Goal: Task Accomplishment & Management: Manage account settings

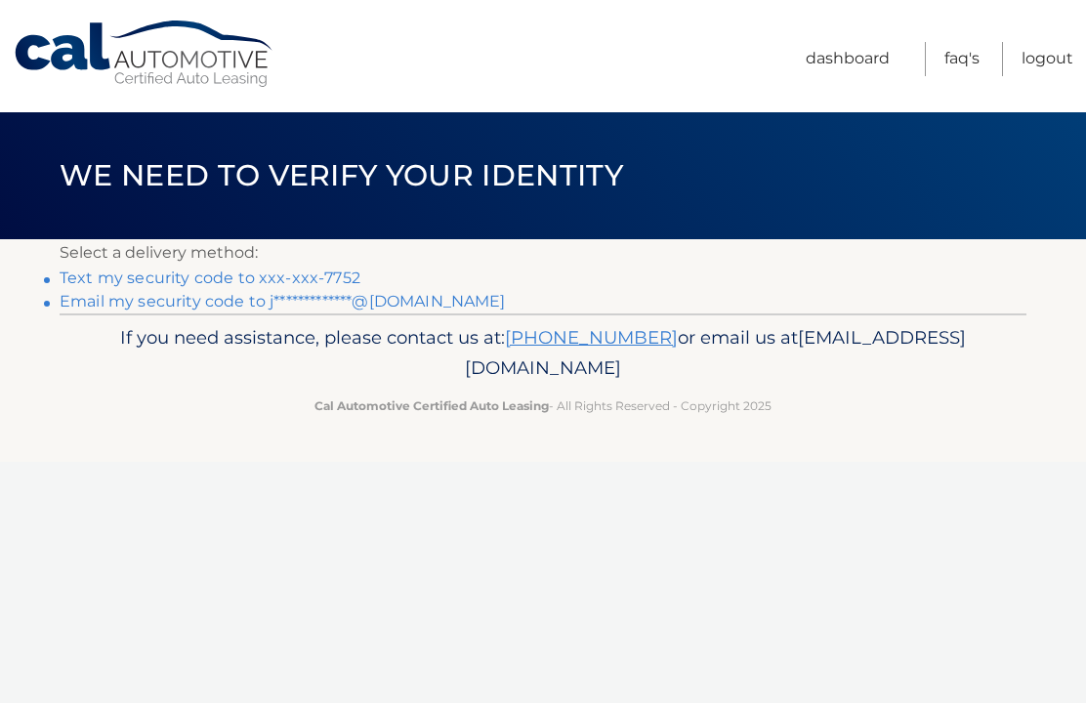
click at [330, 276] on link "Text my security code to xxx-xxx-7752" at bounding box center [210, 278] width 301 height 19
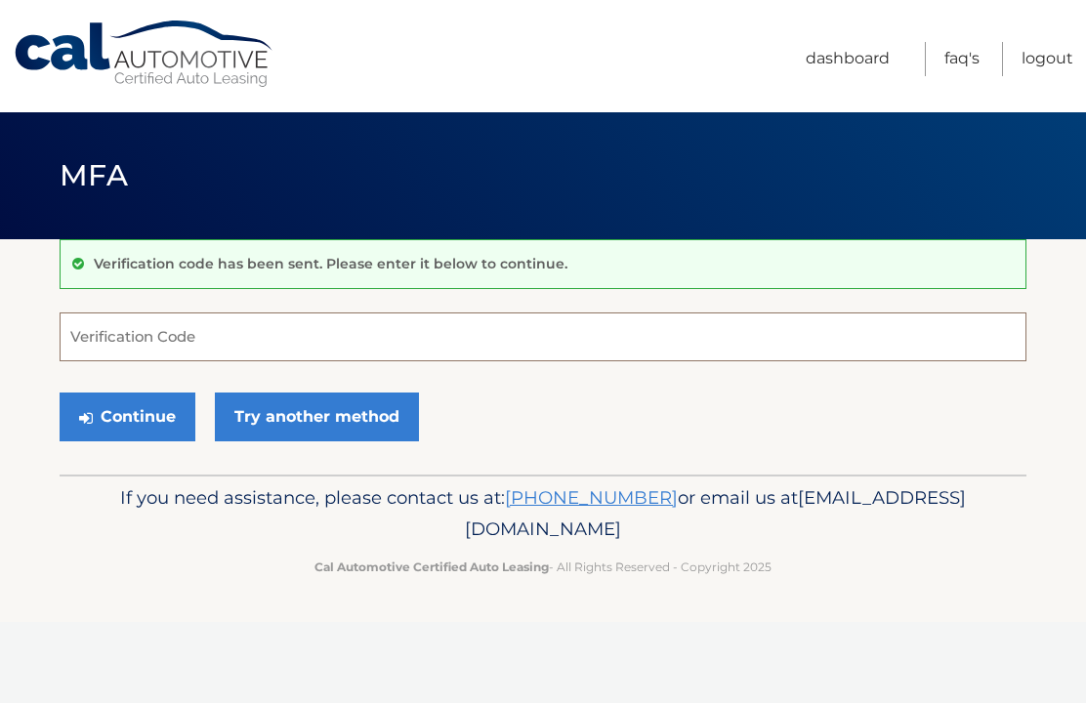
click at [122, 340] on input "Verification Code" at bounding box center [543, 337] width 967 height 49
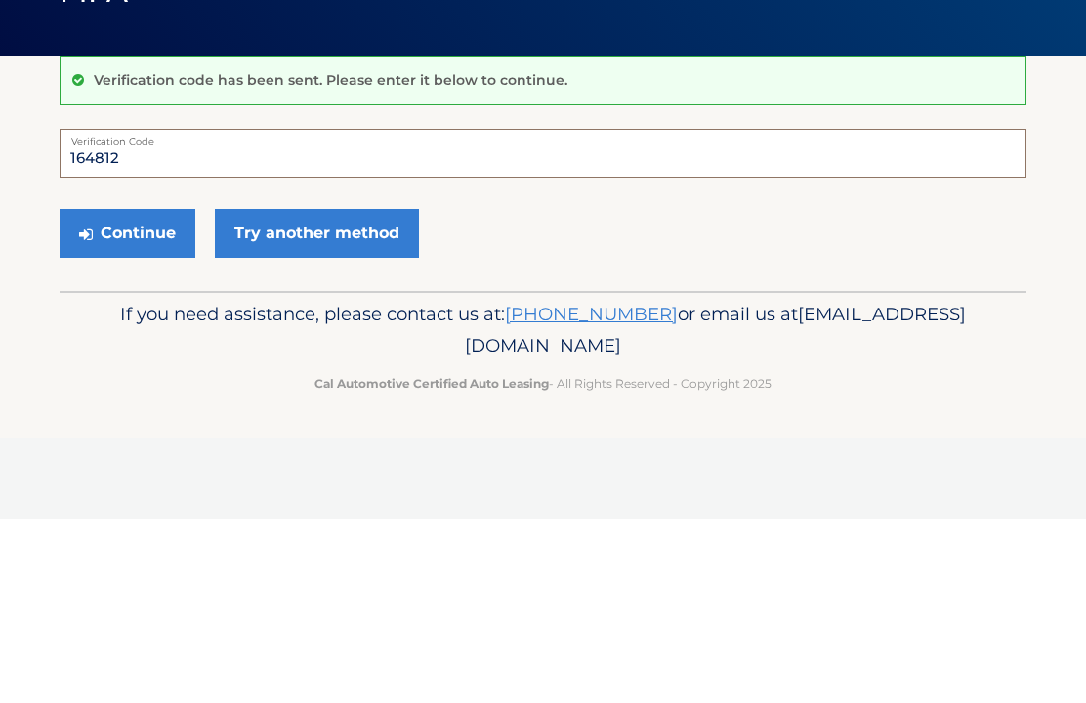
type input "164812"
click at [151, 393] on button "Continue" at bounding box center [128, 417] width 136 height 49
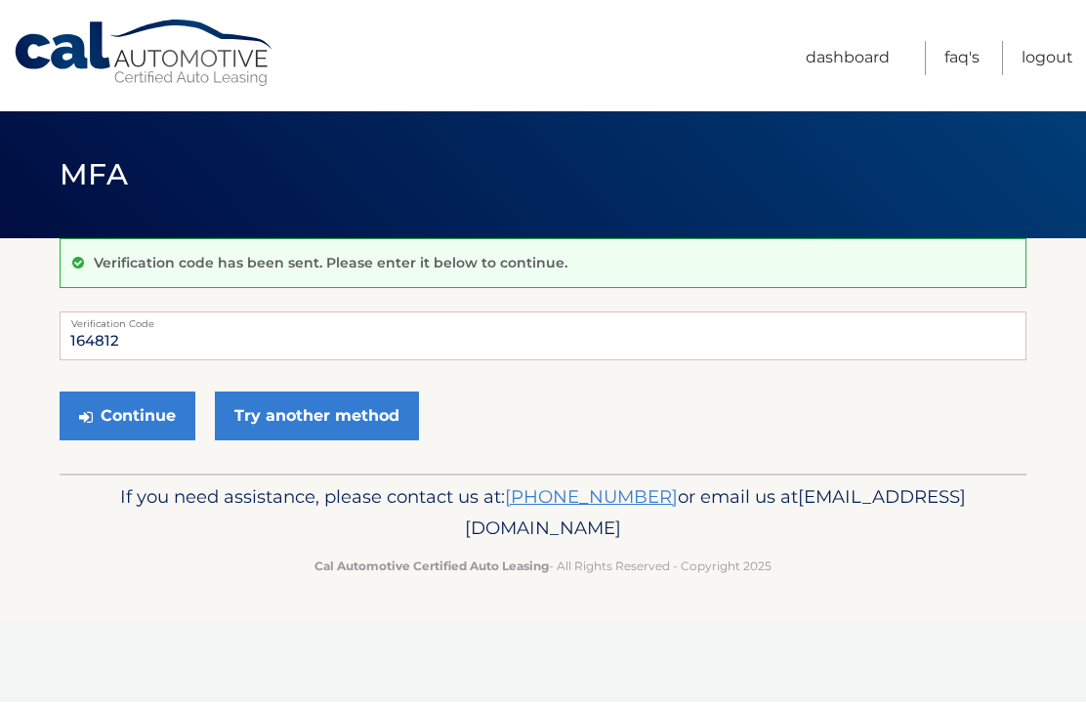
click at [148, 403] on button "Continue" at bounding box center [128, 417] width 136 height 49
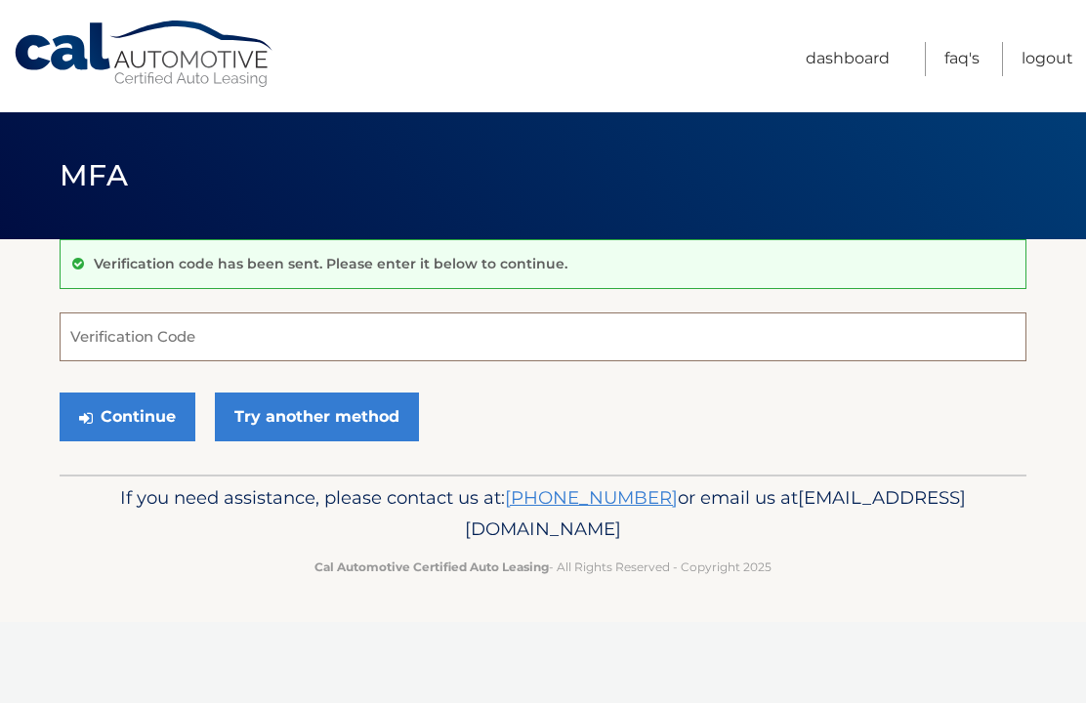
click at [119, 335] on input "Verification Code" at bounding box center [543, 337] width 967 height 49
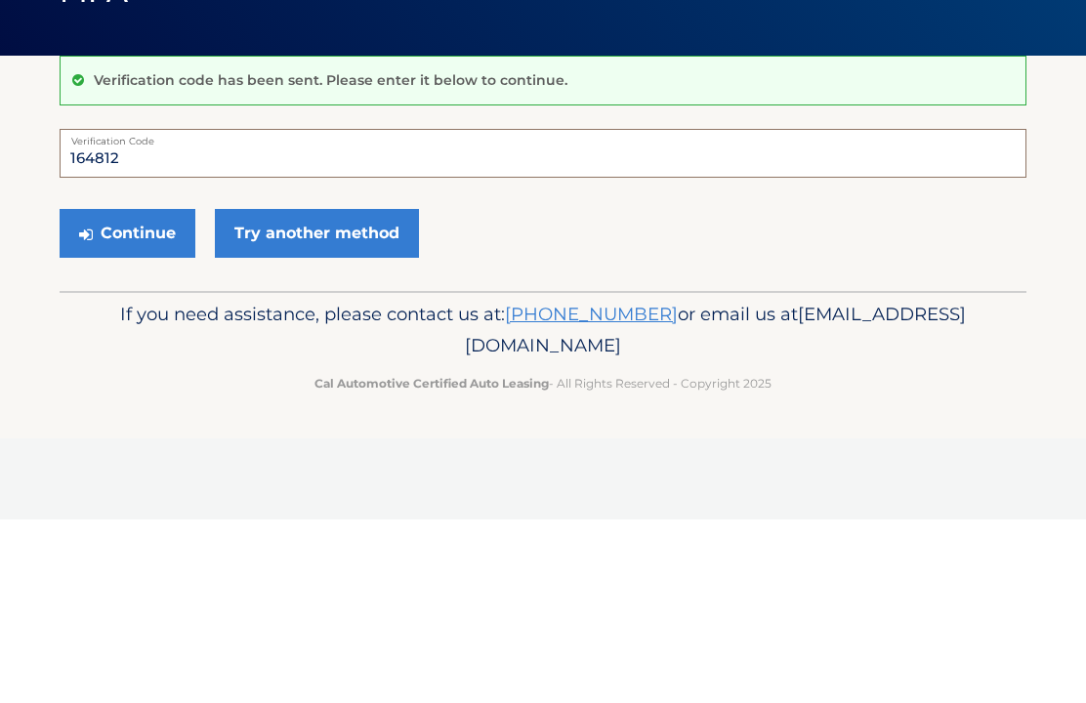
type input "164812"
click at [127, 393] on button "Continue" at bounding box center [128, 417] width 136 height 49
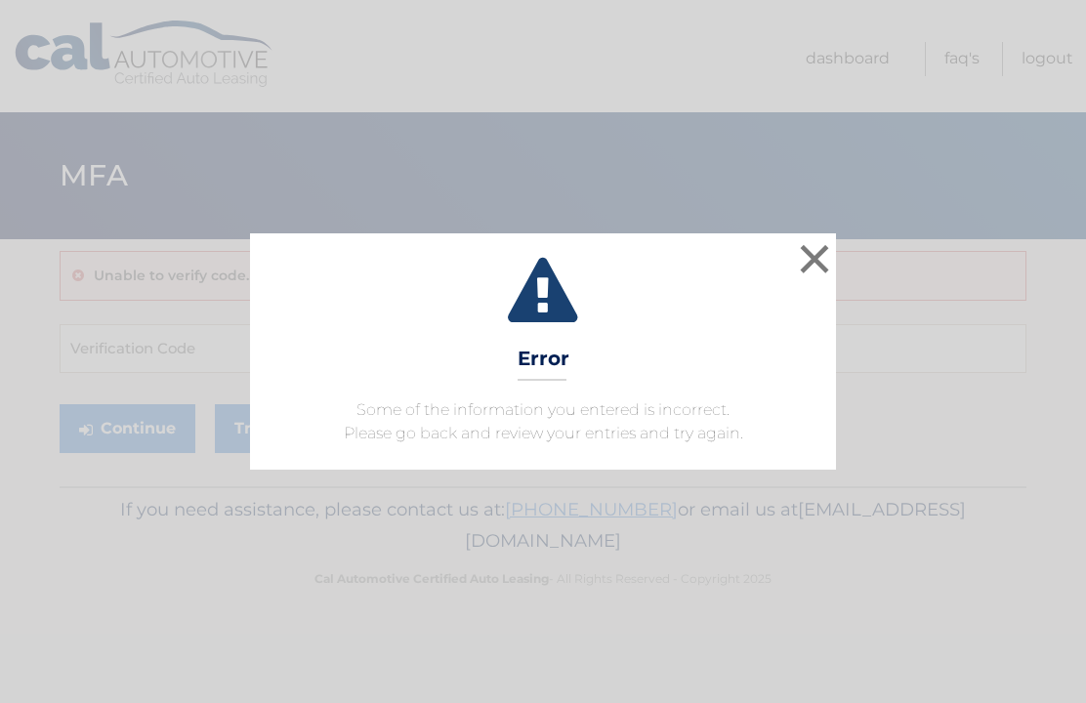
click at [819, 249] on button "×" at bounding box center [814, 258] width 39 height 39
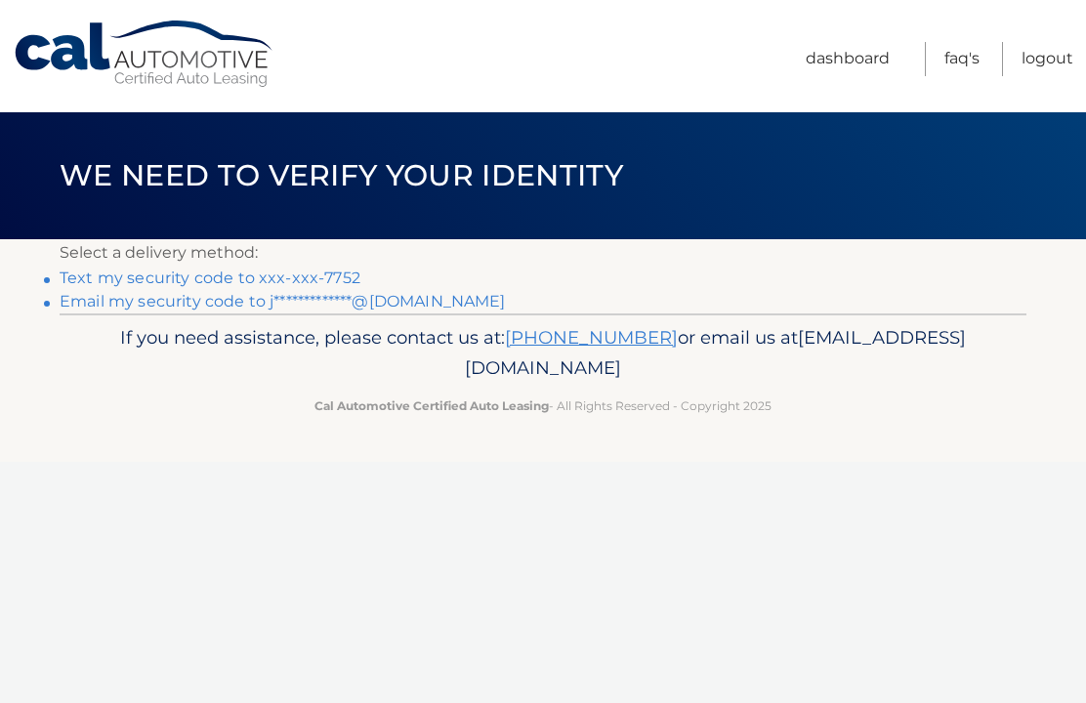
click at [325, 276] on link "Text my security code to xxx-xxx-7752" at bounding box center [210, 278] width 301 height 19
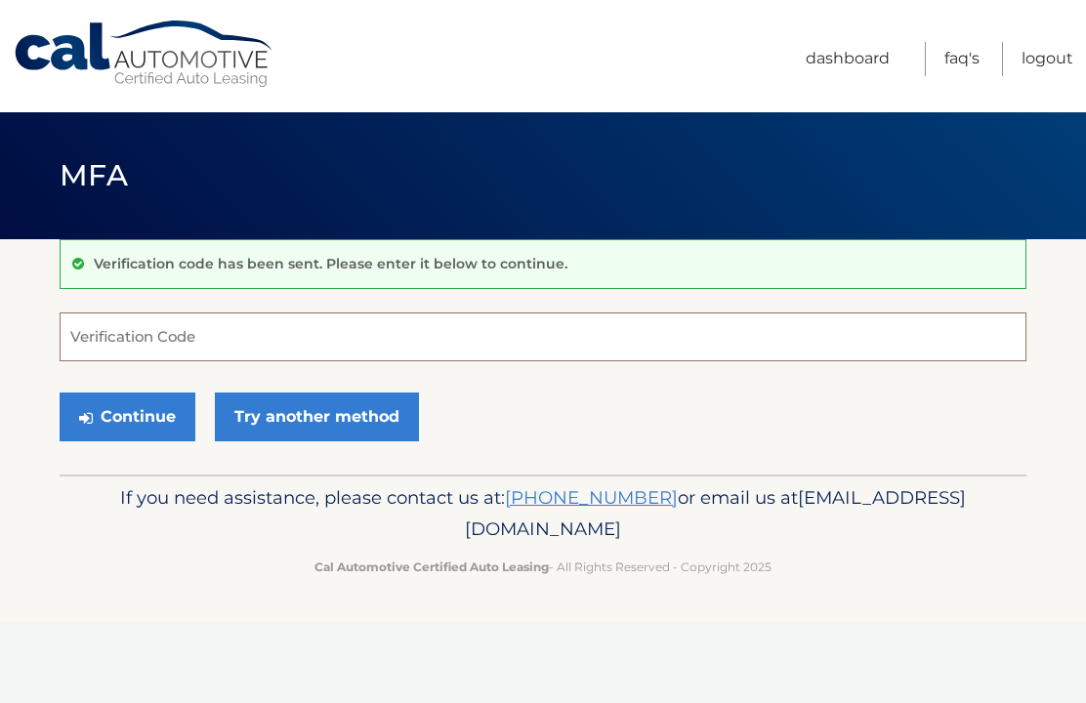
click at [103, 330] on input "Verification Code" at bounding box center [543, 337] width 967 height 49
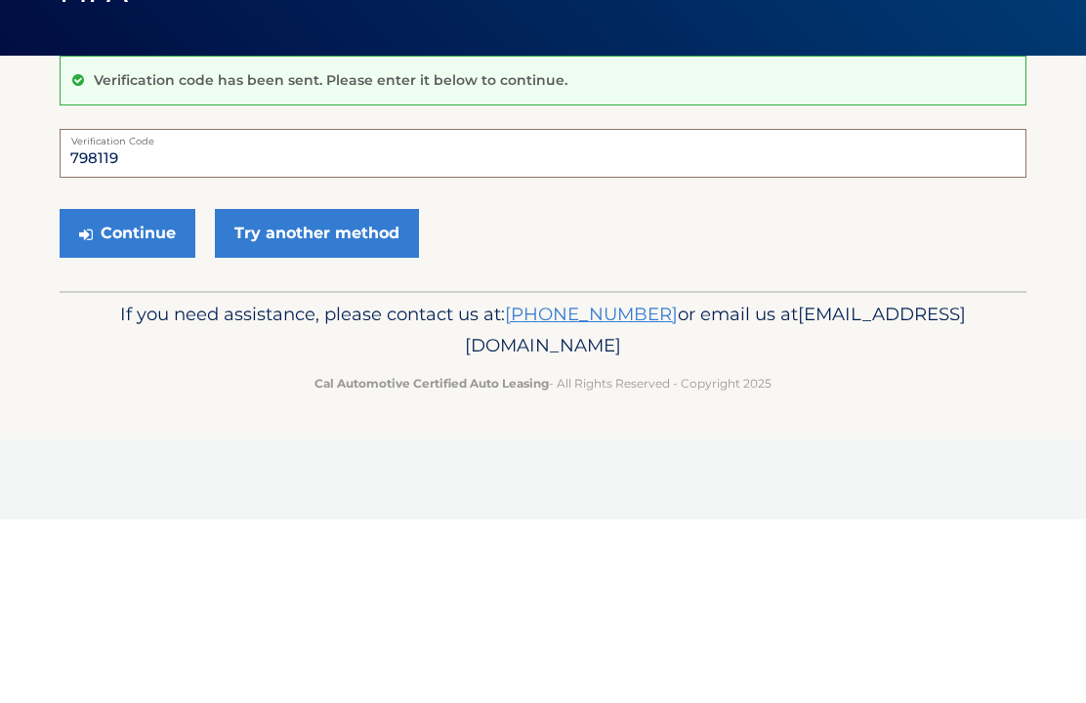
type input "798119"
click at [127, 393] on button "Continue" at bounding box center [128, 417] width 136 height 49
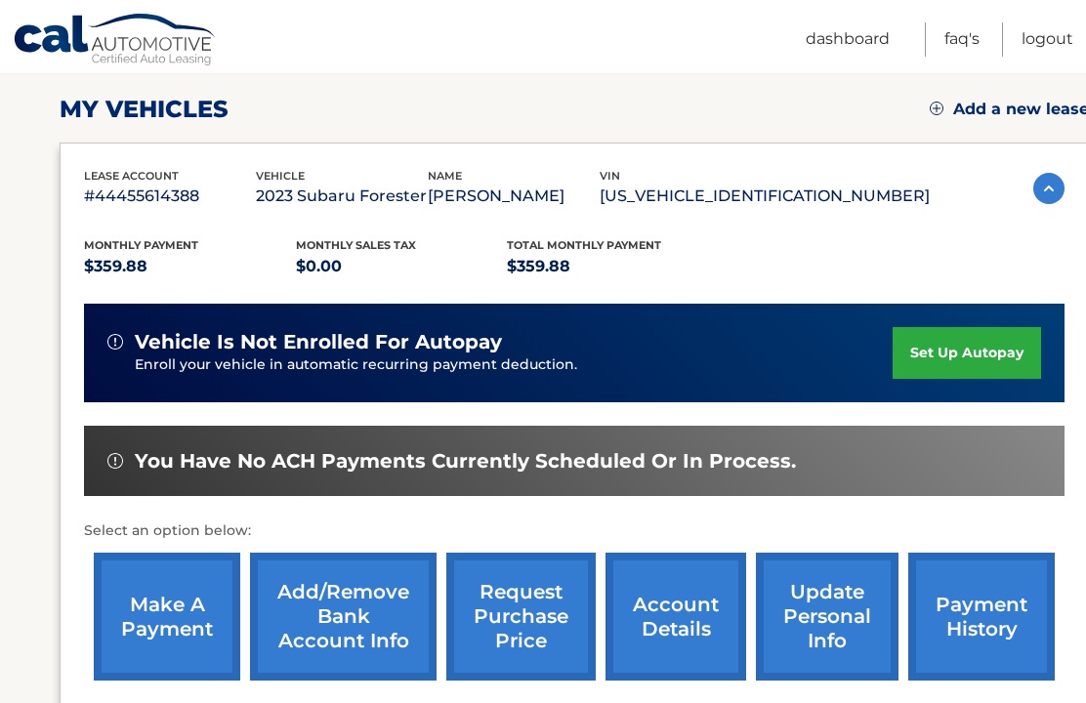
scroll to position [261, 0]
click at [181, 594] on link "make a payment" at bounding box center [167, 618] width 147 height 128
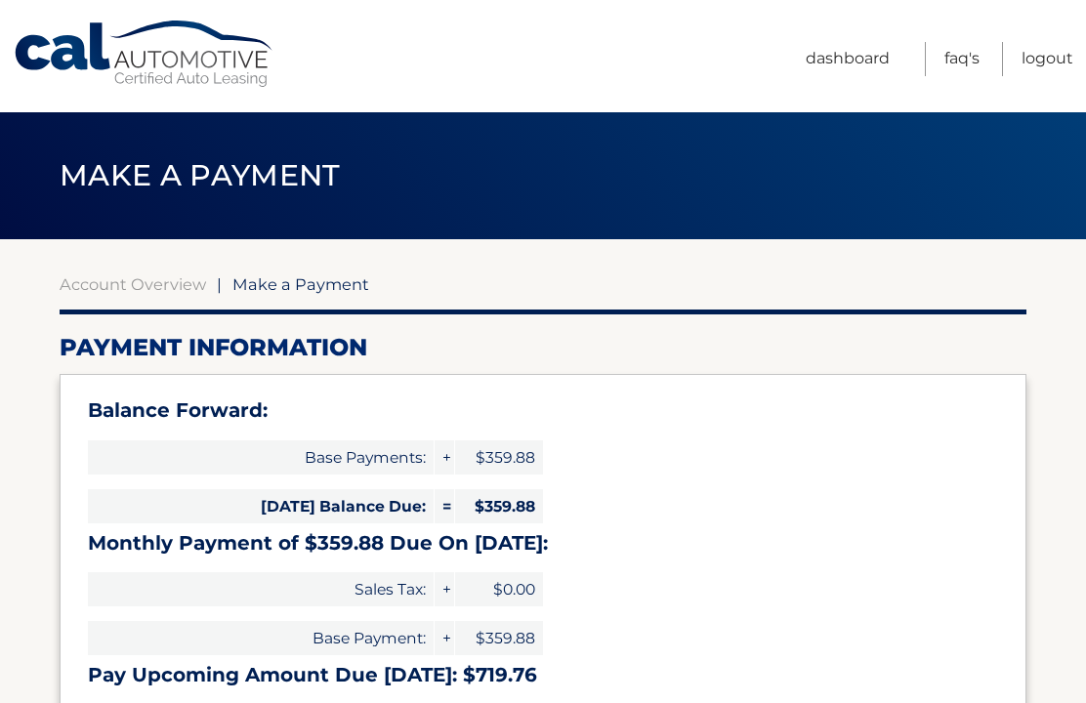
select select "ZDhmZDAwOTQtMTQ0ZC00ZDRhLWFiMTQtMDM1ZmQyNzU4N2Q1"
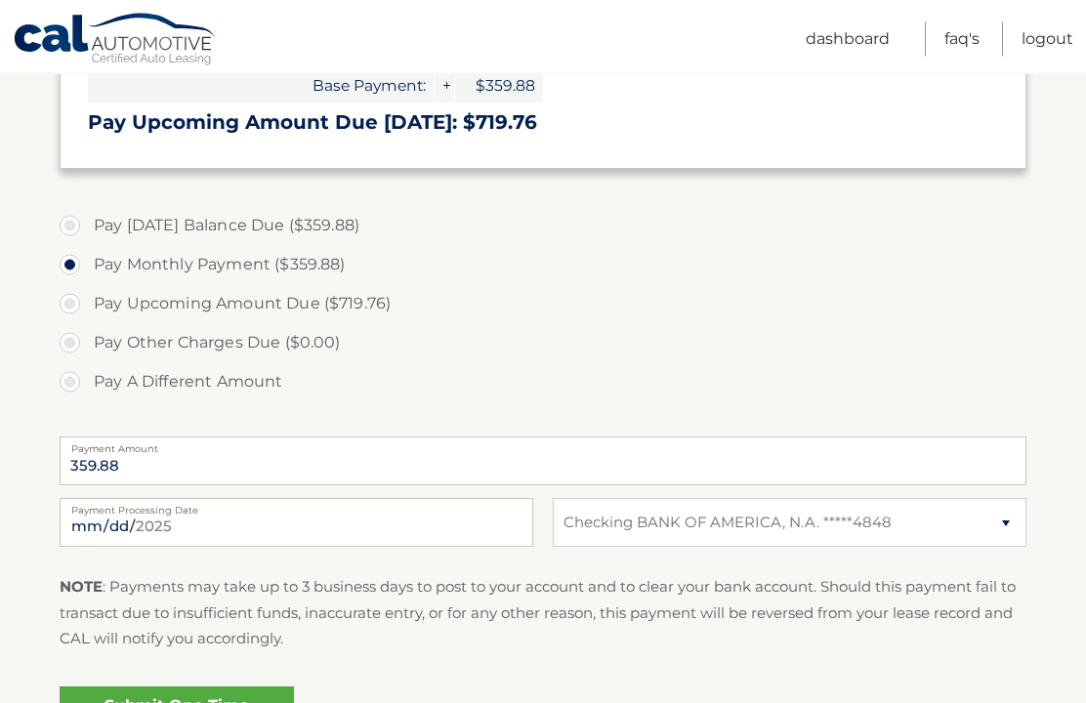
scroll to position [554, 0]
click at [226, 702] on link "Submit One Time Payment" at bounding box center [177, 717] width 234 height 63
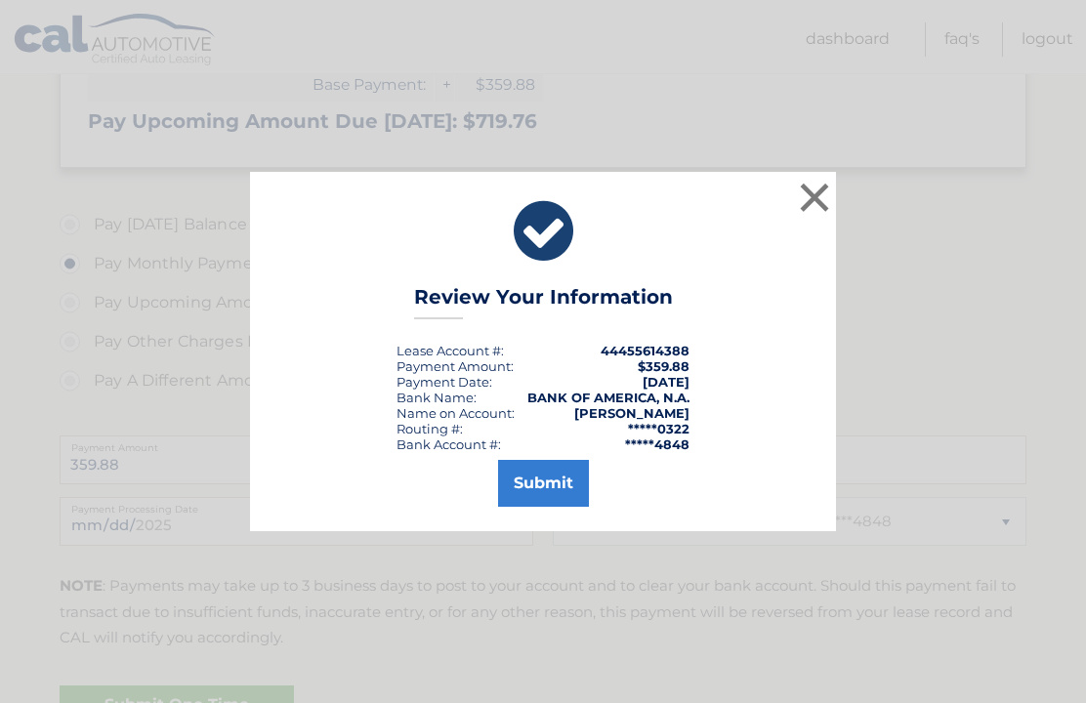
click at [555, 505] on button "Submit" at bounding box center [543, 483] width 91 height 47
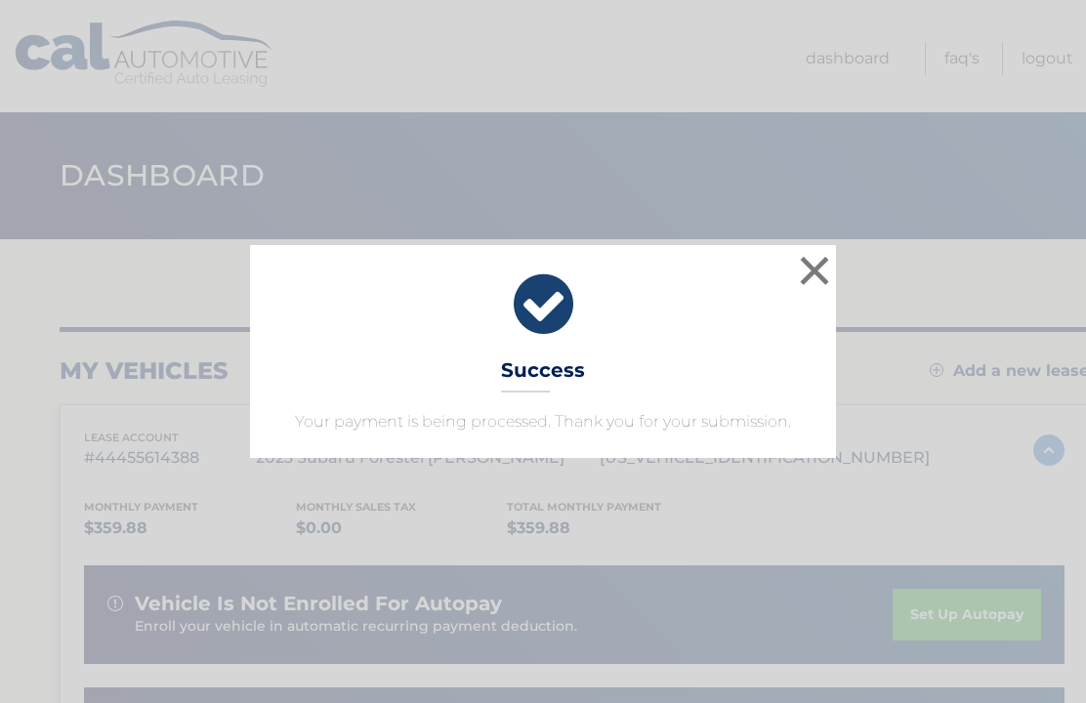
click at [823, 270] on button "×" at bounding box center [814, 270] width 39 height 39
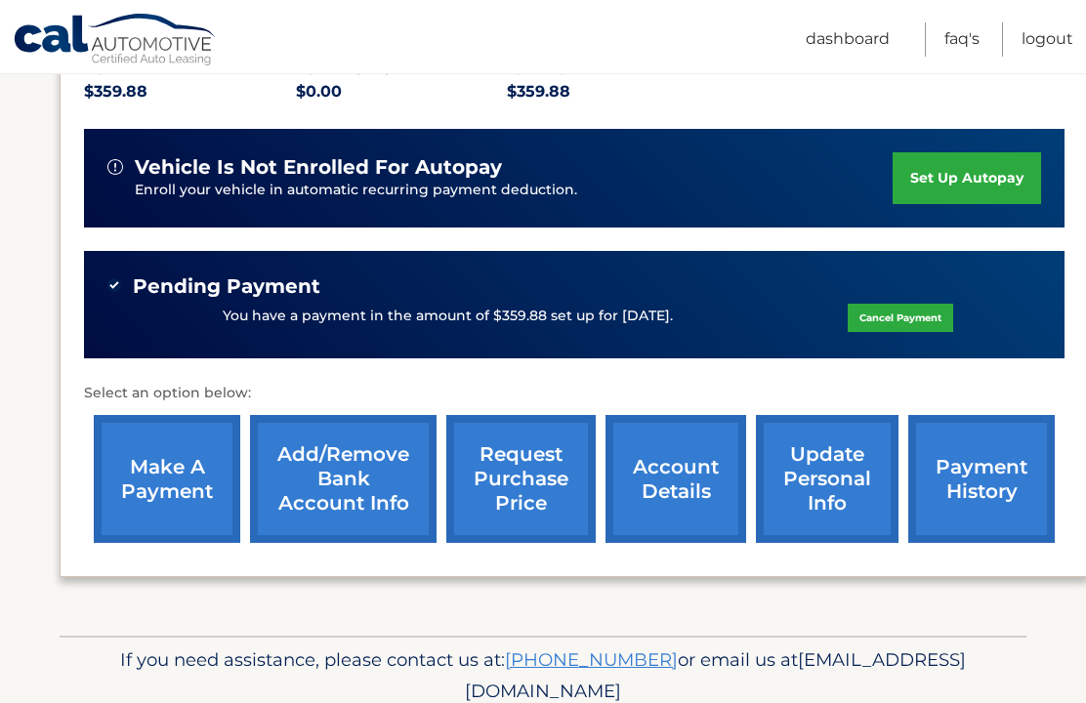
scroll to position [444, 0]
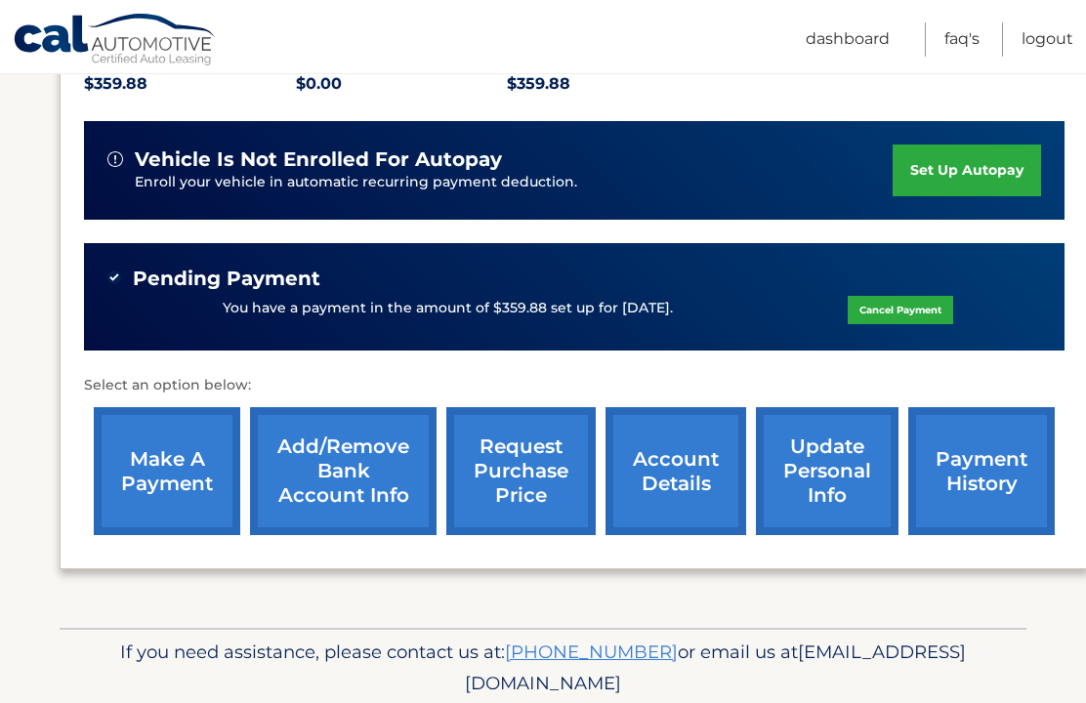
click at [1052, 26] on link "Logout" at bounding box center [1048, 39] width 52 height 34
